Goal: Information Seeking & Learning: Learn about a topic

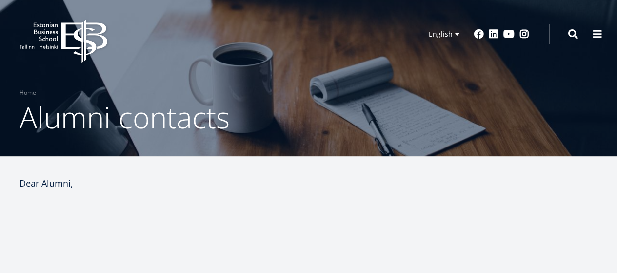
select select "**"
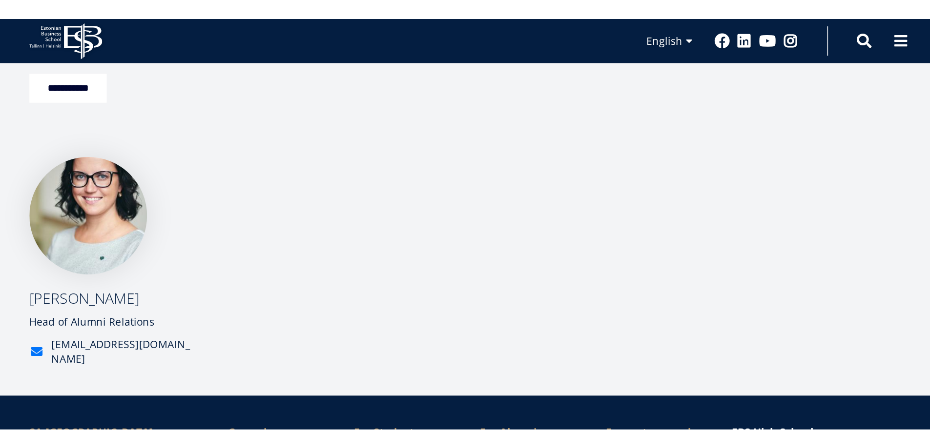
scroll to position [594, 0]
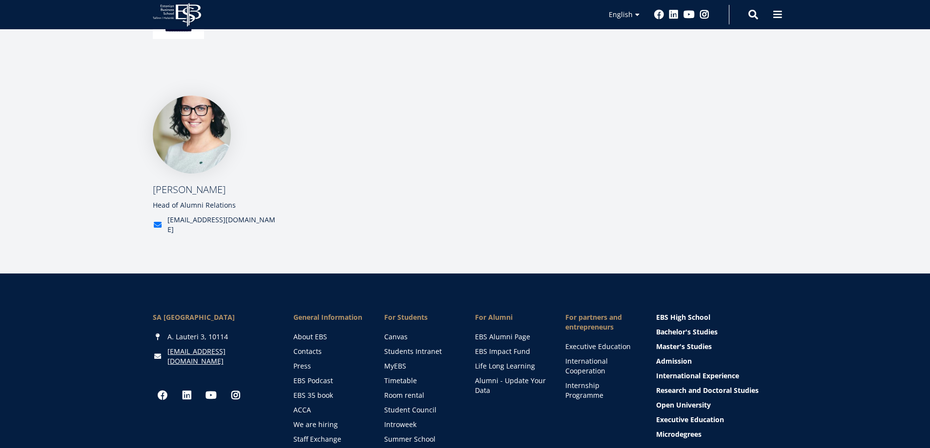
click at [381, 221] on div "Sirli Kalep Head of Alumni Relations sirli.kalep@ebs.ee" at bounding box center [347, 175] width 429 height 159
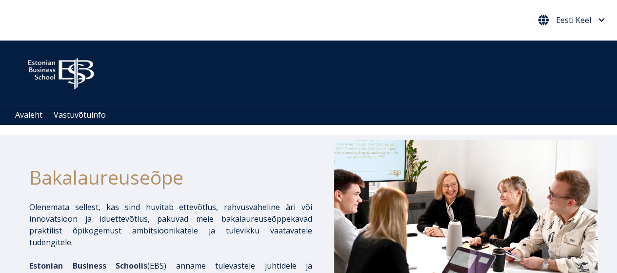
click at [607, 20] on button "Eesti Keel" at bounding box center [572, 20] width 72 height 16
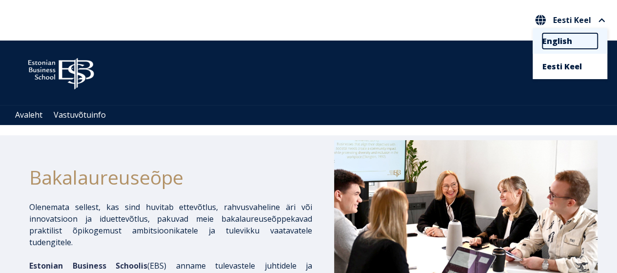
click at [554, 38] on link "English" at bounding box center [570, 41] width 55 height 16
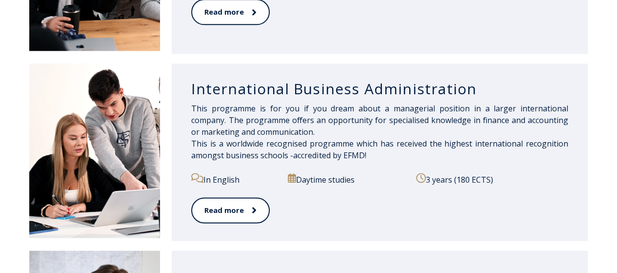
scroll to position [685, 0]
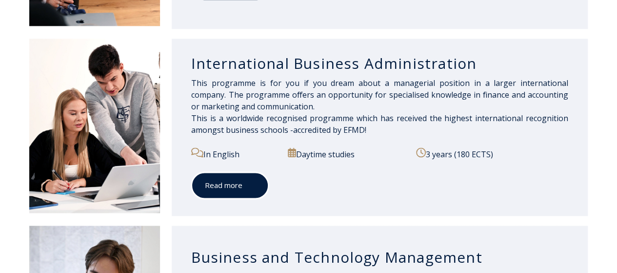
click at [234, 179] on link "Read more" at bounding box center [230, 185] width 78 height 27
